Goal: Register for event/course

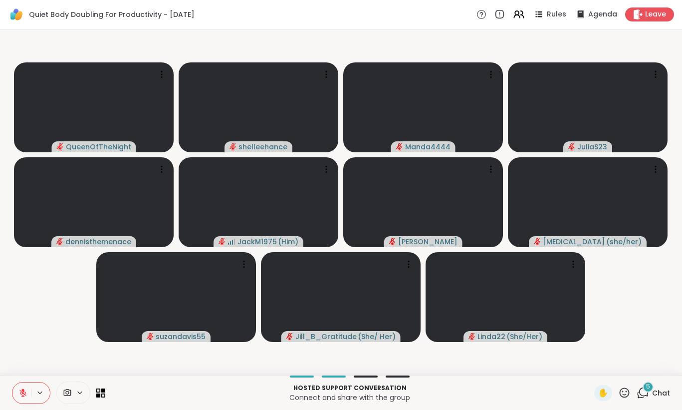
click at [25, 392] on icon at bounding box center [22, 392] width 9 height 9
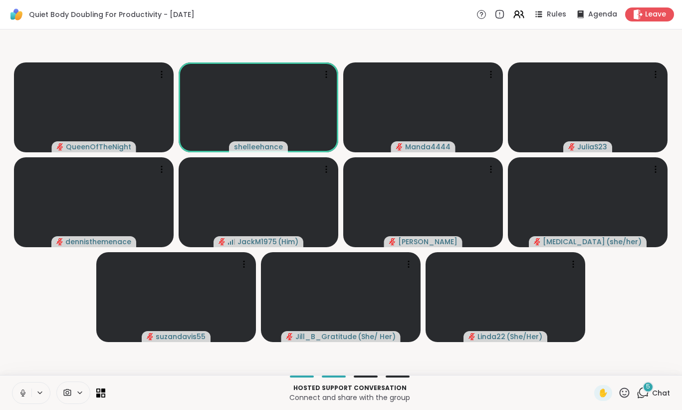
click at [22, 390] on icon at bounding box center [22, 392] width 9 height 9
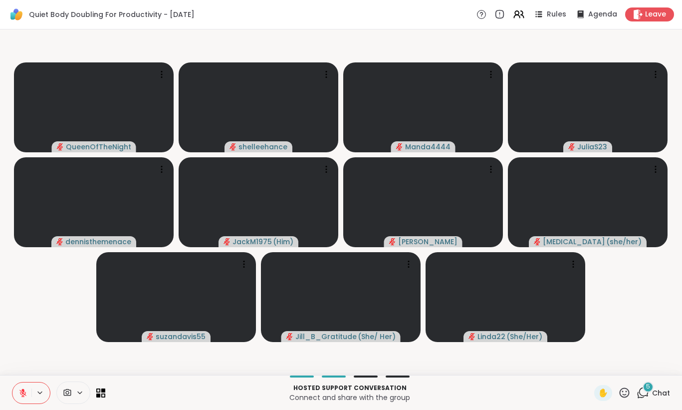
click at [20, 387] on button at bounding box center [21, 392] width 19 height 21
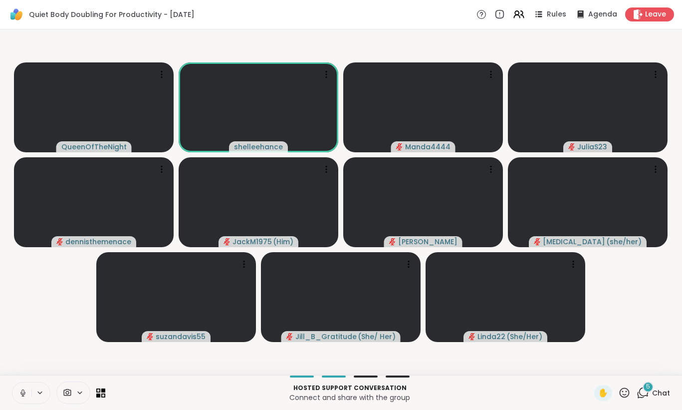
click at [19, 394] on icon at bounding box center [22, 392] width 9 height 9
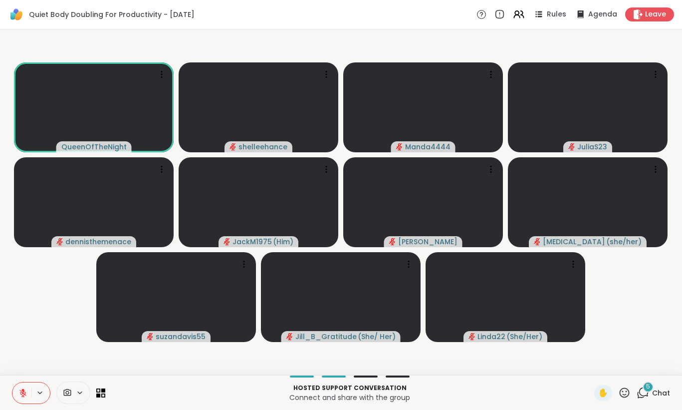
click at [19, 391] on icon at bounding box center [22, 392] width 9 height 9
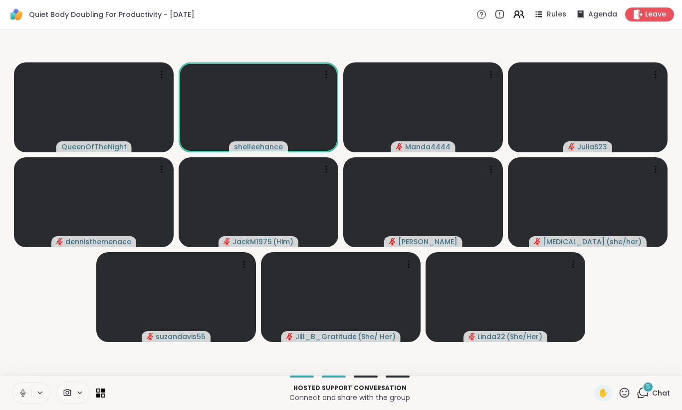
click at [17, 387] on button at bounding box center [21, 392] width 19 height 21
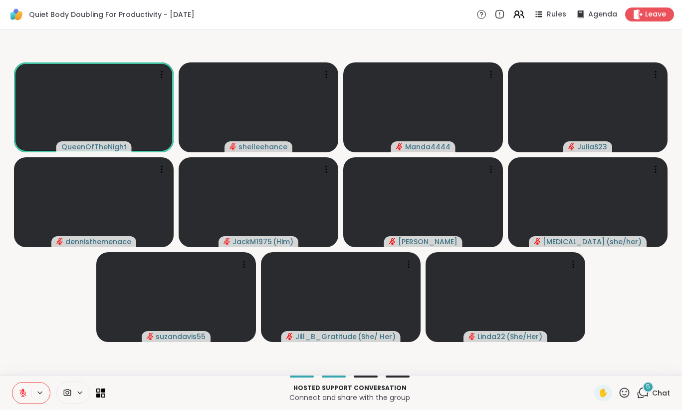
click at [17, 387] on button at bounding box center [21, 392] width 19 height 21
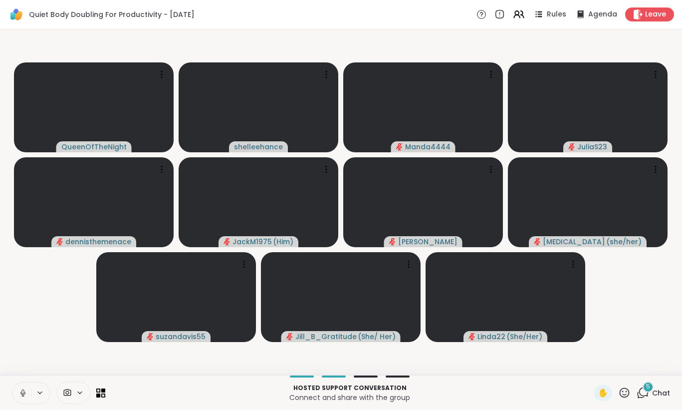
click at [19, 396] on icon at bounding box center [22, 392] width 9 height 9
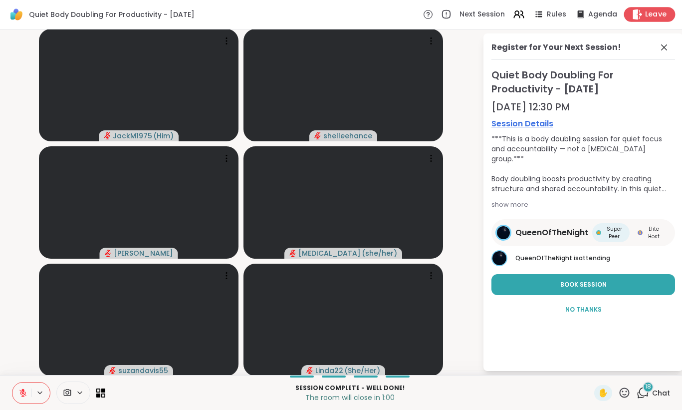
click at [659, 15] on span "Leave" at bounding box center [656, 14] width 22 height 10
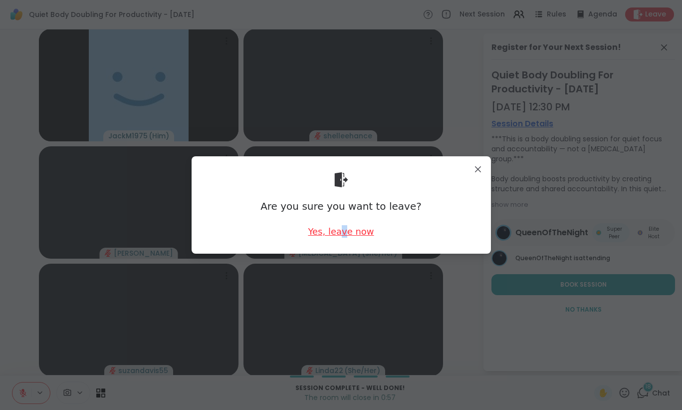
click at [345, 232] on div "Yes, leave now" at bounding box center [341, 231] width 66 height 12
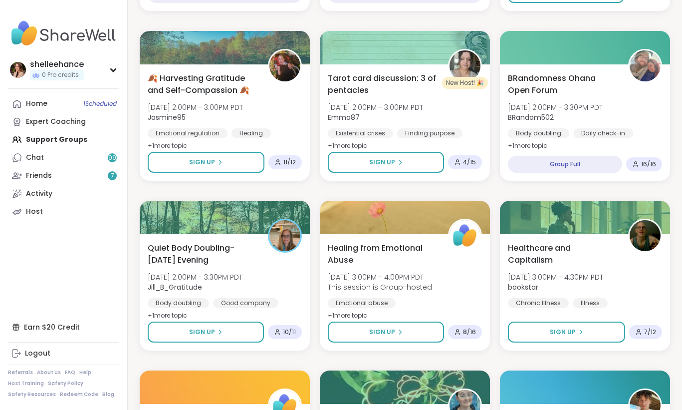
scroll to position [773, 0]
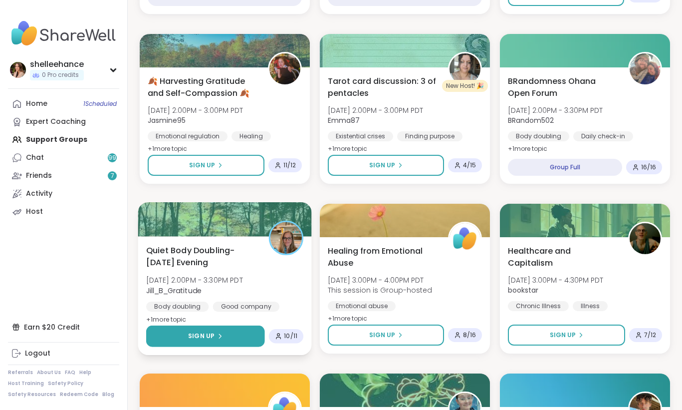
click at [171, 338] on button "Sign Up" at bounding box center [205, 335] width 119 height 21
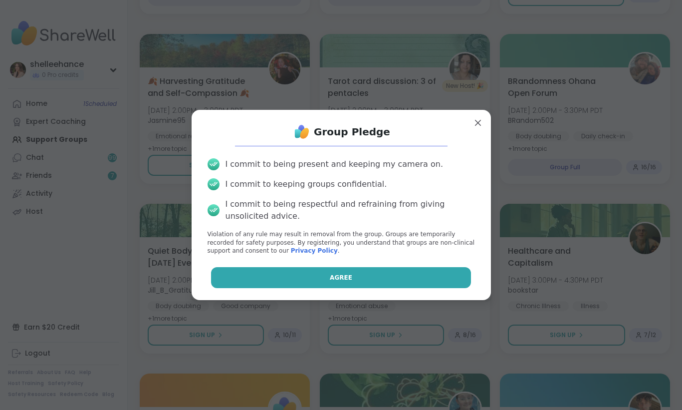
click at [261, 280] on button "Agree" at bounding box center [341, 277] width 260 height 21
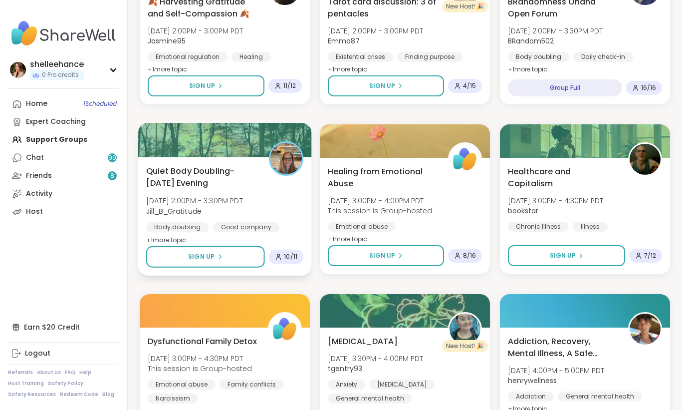
scroll to position [761, 0]
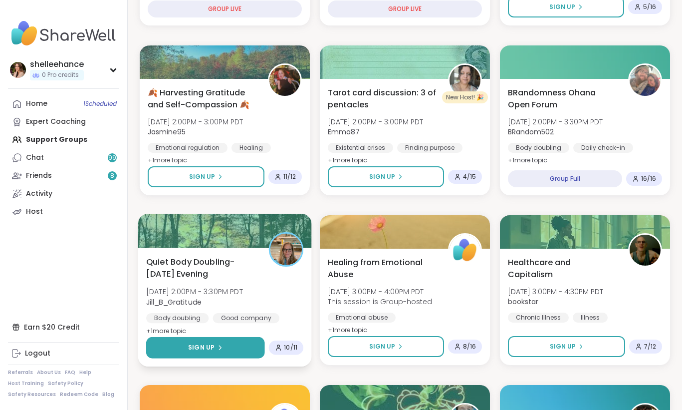
click at [178, 346] on button "Sign Up" at bounding box center [205, 347] width 119 height 21
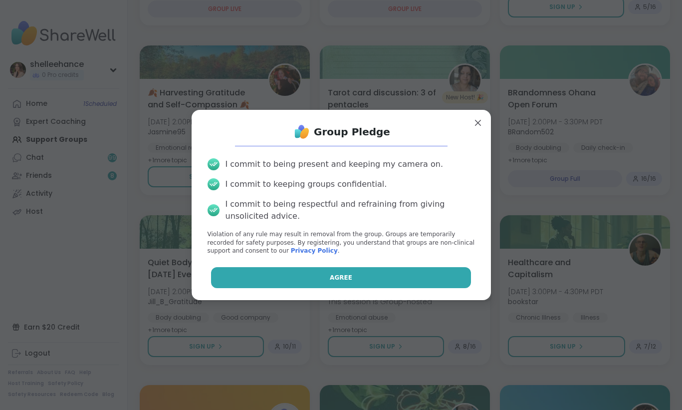
click at [283, 276] on button "Agree" at bounding box center [341, 277] width 260 height 21
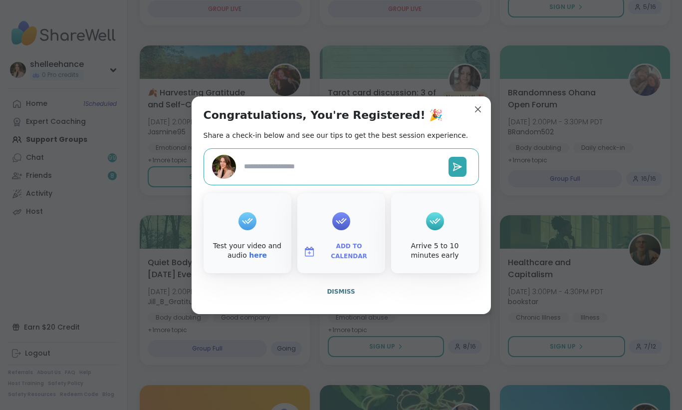
type textarea "*"
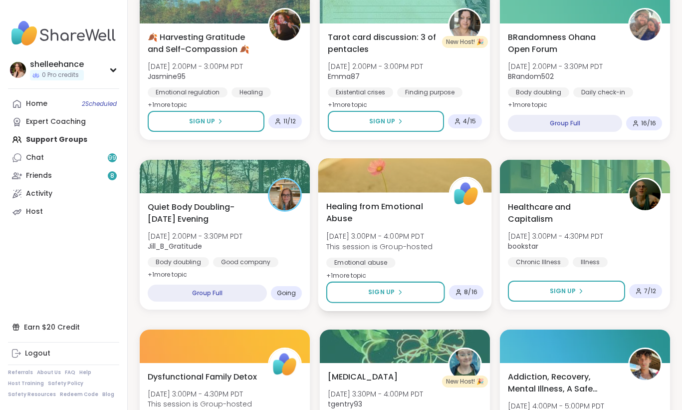
scroll to position [808, 0]
